Goal: Task Accomplishment & Management: Manage account settings

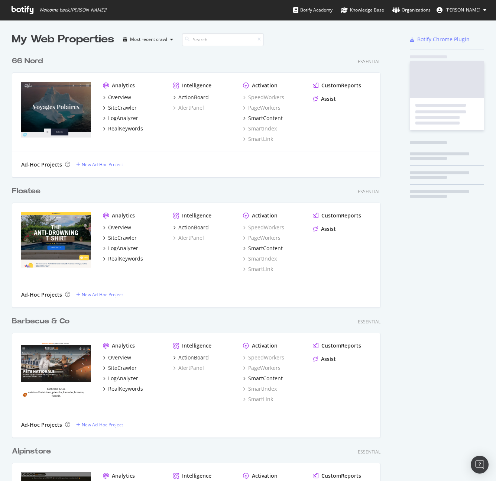
scroll to position [2841, 369]
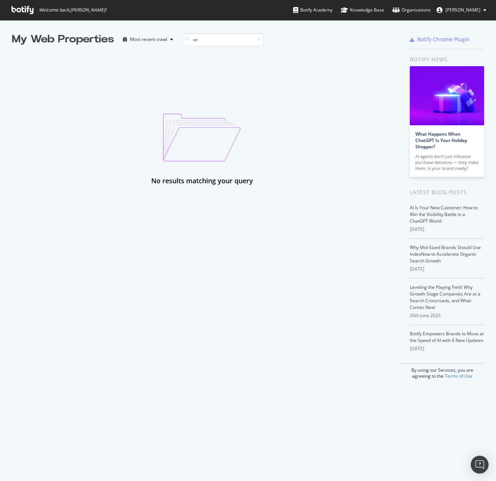
type input "v"
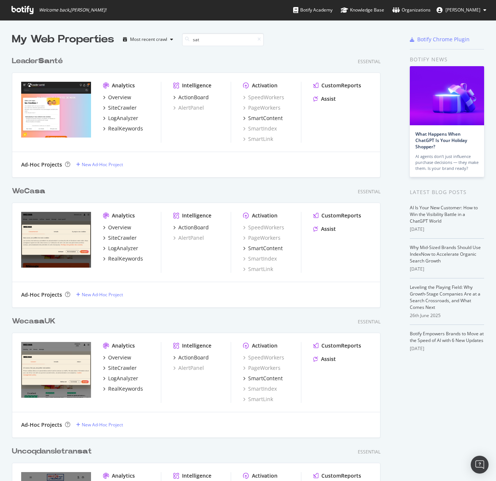
scroll to position [124, 369]
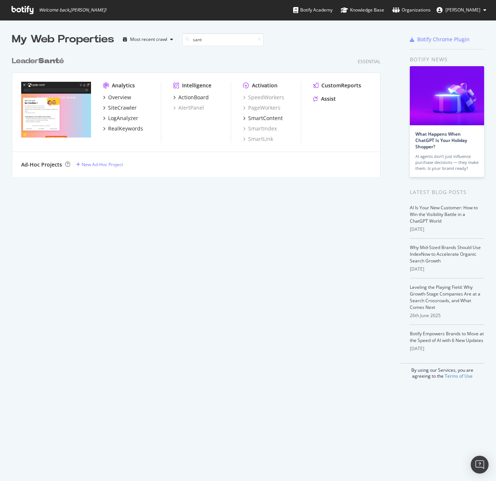
type input "sant"
click at [469, 9] on span "[PERSON_NAME]" at bounding box center [463, 10] width 35 height 6
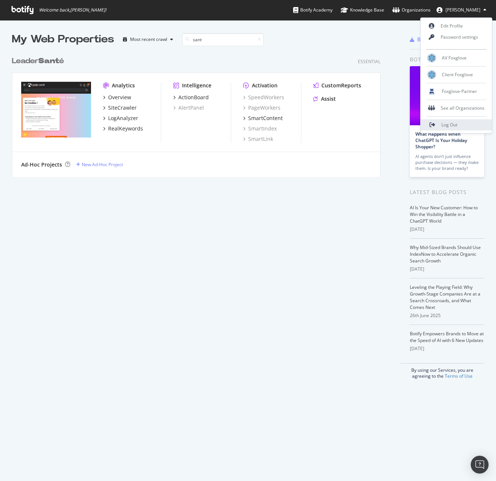
click at [446, 122] on span "Log Out" at bounding box center [449, 125] width 16 height 6
